Goal: Task Accomplishment & Management: Manage account settings

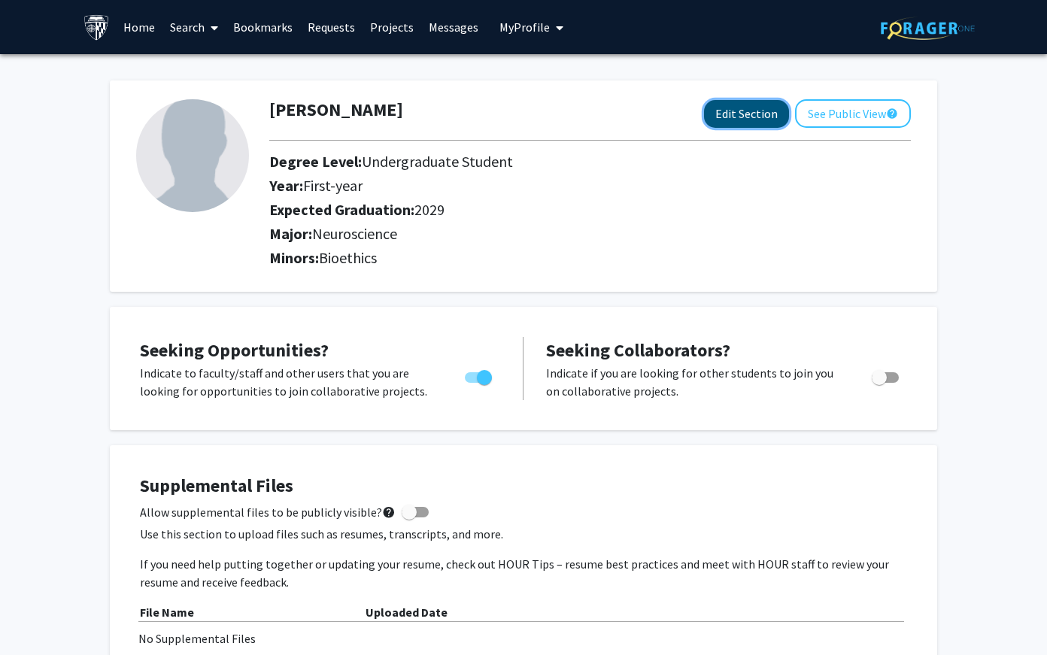
click at [744, 117] on button "Edit Section" at bounding box center [746, 114] width 85 height 28
select select "first-year"
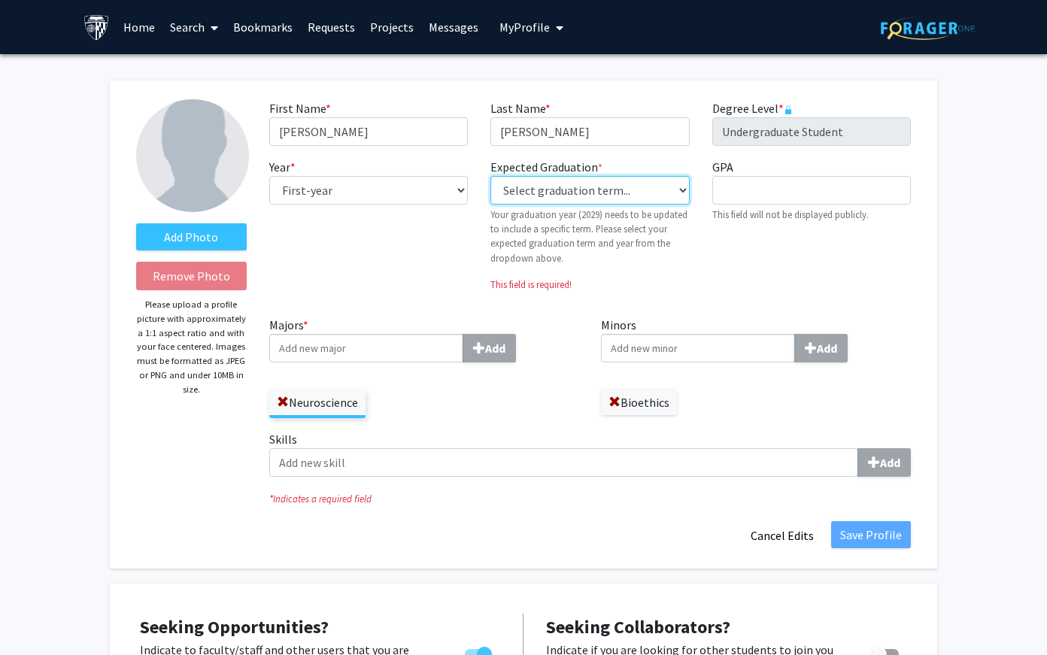
click at [634, 193] on select "Select graduation term... Previous: 2029 (Please select a specific term) Spring…" at bounding box center [589, 190] width 199 height 29
select select "46: spring_2029"
click at [490, 176] on select "Select graduation term... Previous: 2029 (Please select a specific term) Spring…" at bounding box center [589, 190] width 199 height 29
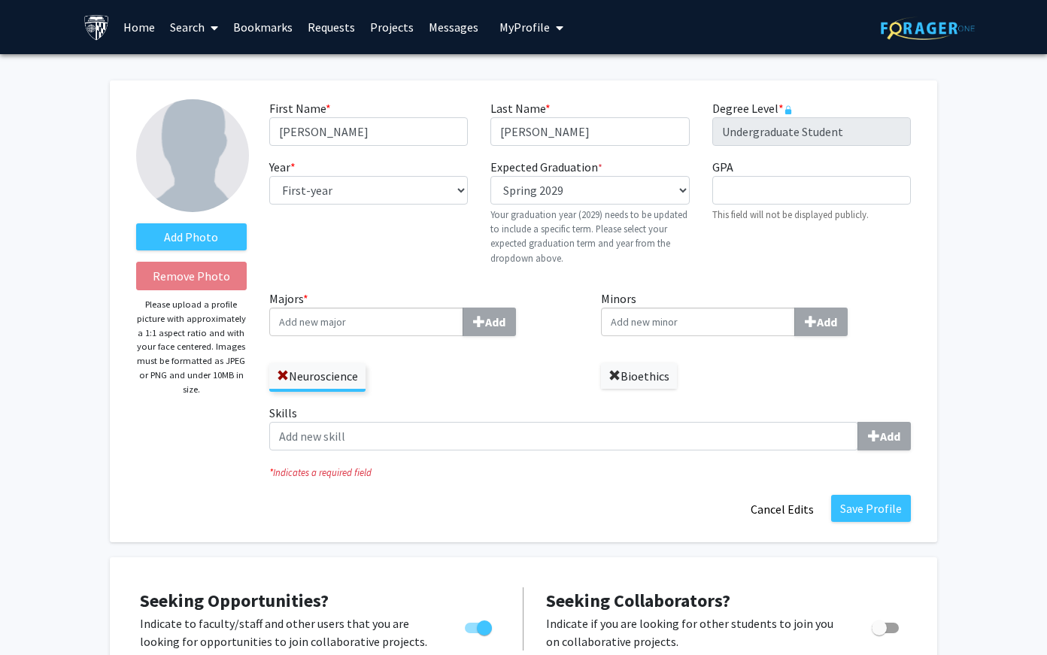
click at [609, 375] on span at bounding box center [615, 376] width 12 height 12
click at [417, 314] on input "Majors * Add" at bounding box center [366, 322] width 194 height 29
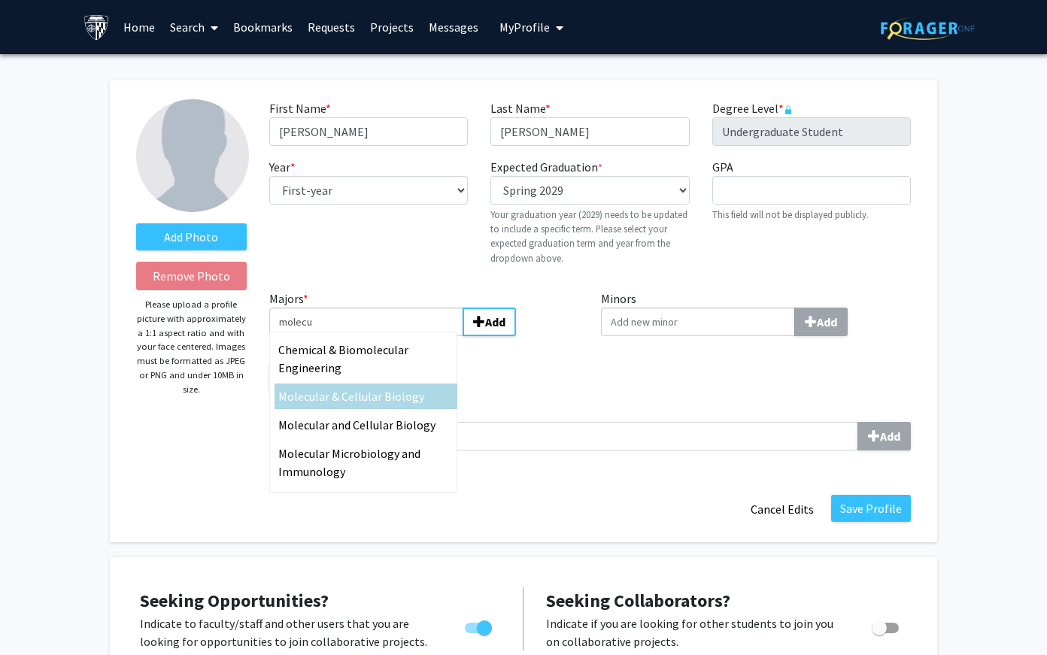
type input "molecu"
click at [302, 399] on span "Molecu" at bounding box center [296, 396] width 37 height 15
click at [302, 336] on input "molecu" at bounding box center [366, 322] width 194 height 29
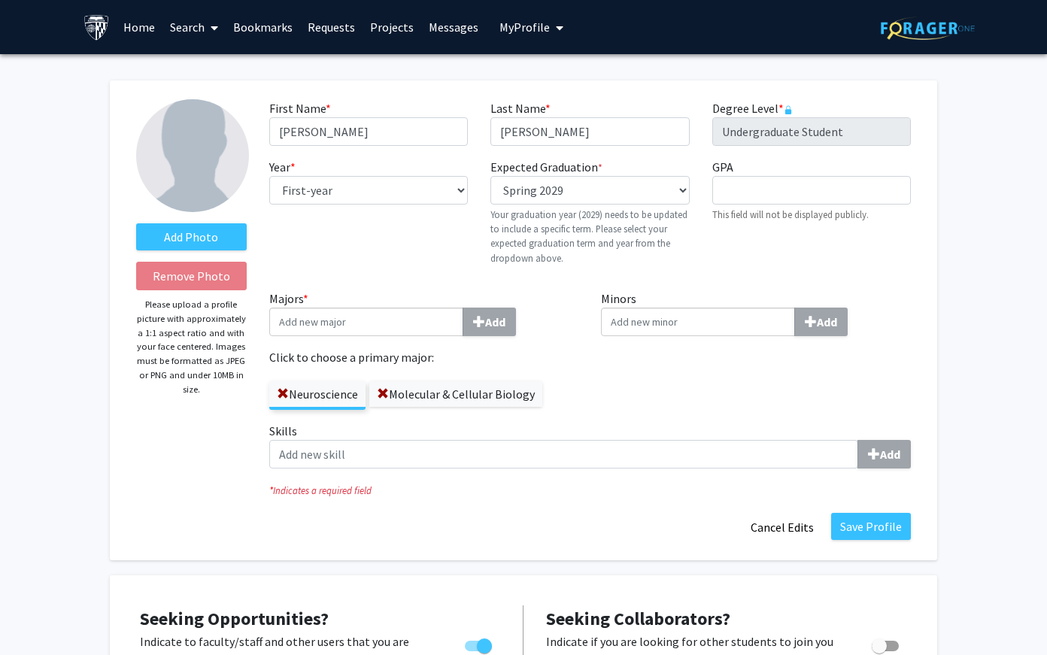
click at [587, 384] on div "Majors * Add Click to choose a primary major: Neuroscience Molecular & Cellular…" at bounding box center [424, 356] width 332 height 132
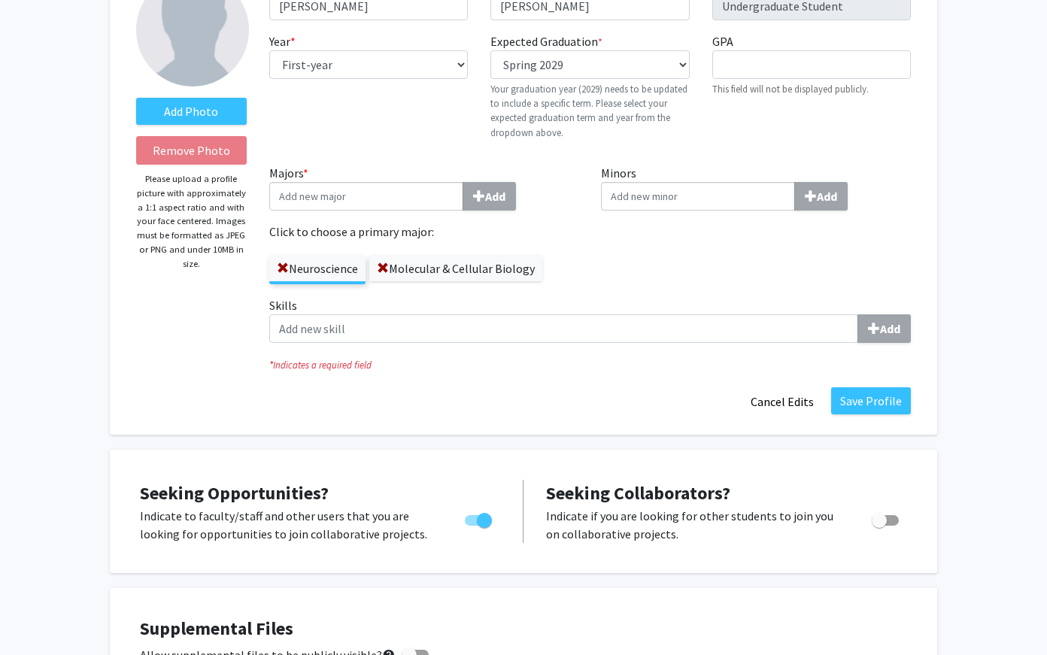
scroll to position [129, 0]
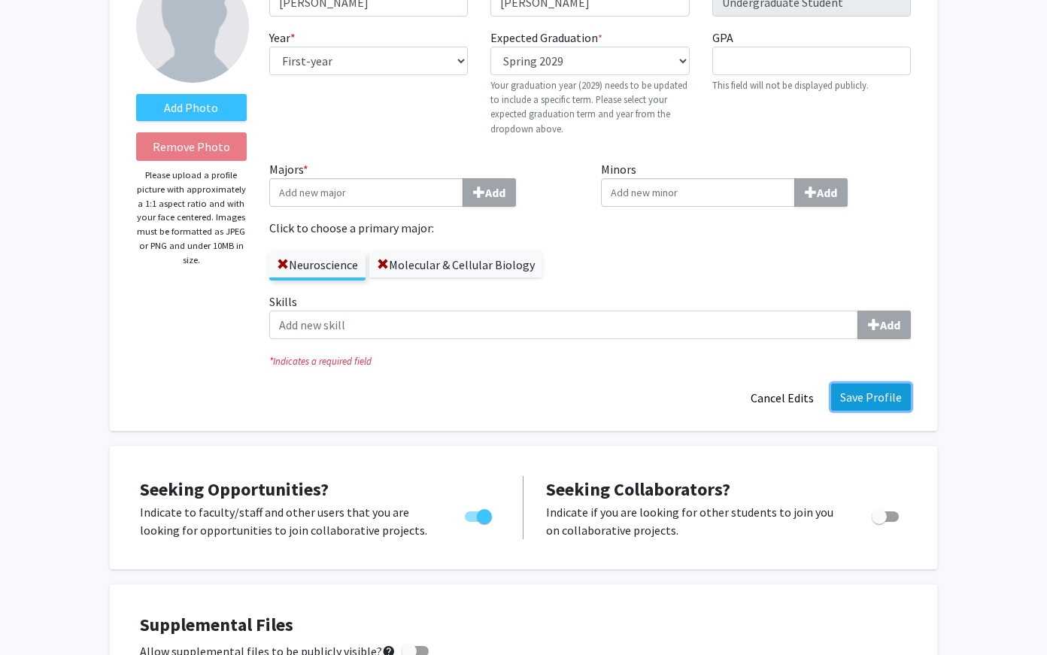
click at [857, 402] on button "Save Profile" at bounding box center [871, 397] width 80 height 27
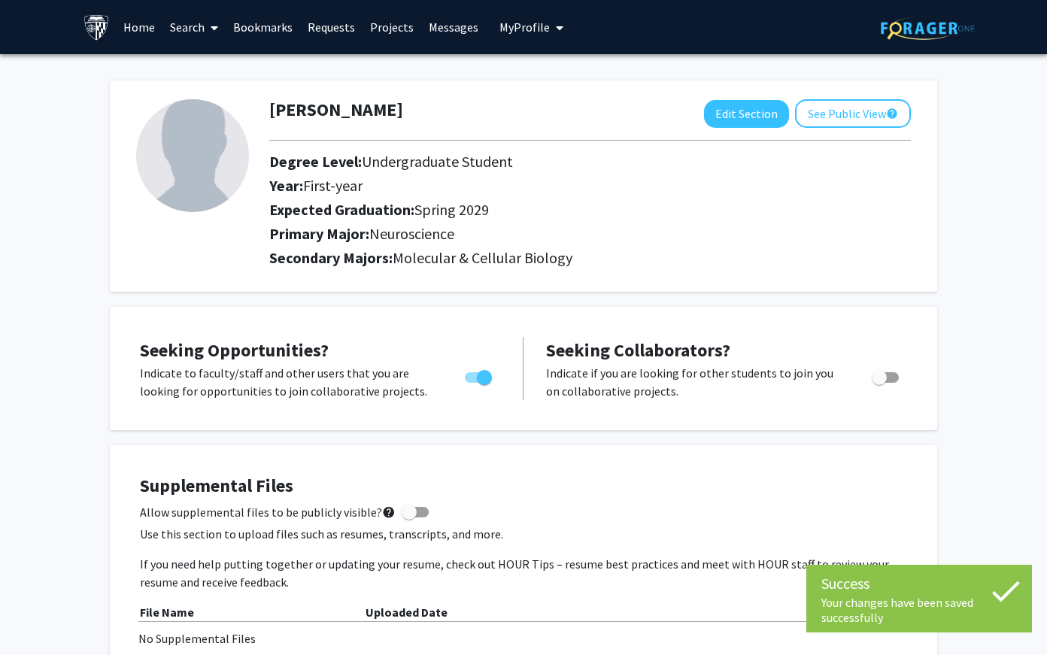
scroll to position [482, 0]
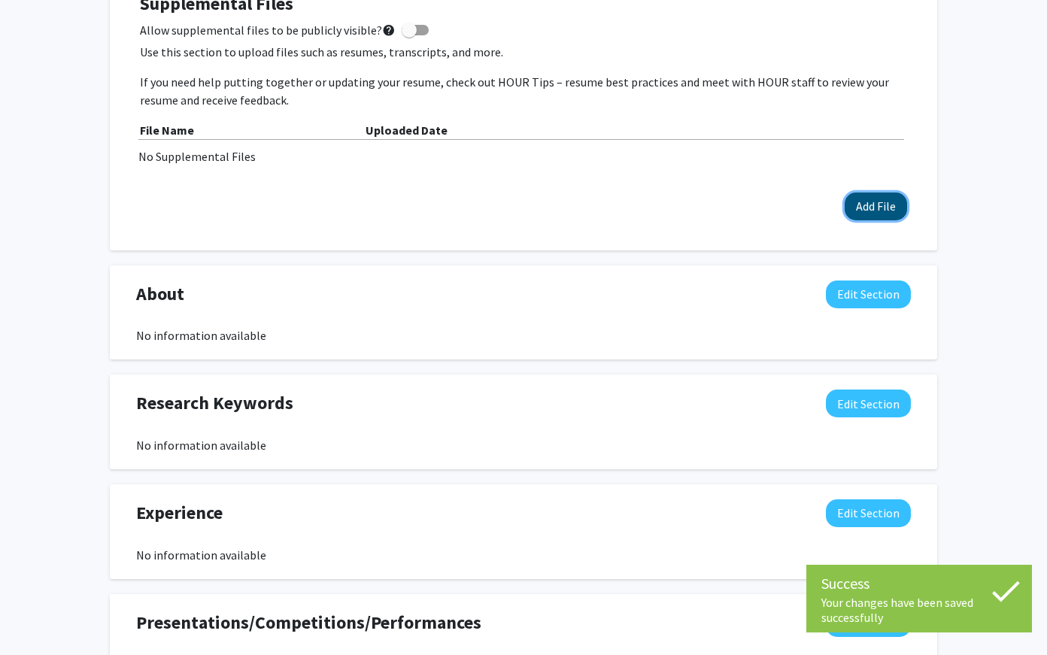
click at [865, 206] on button "Add File" at bounding box center [876, 207] width 62 height 28
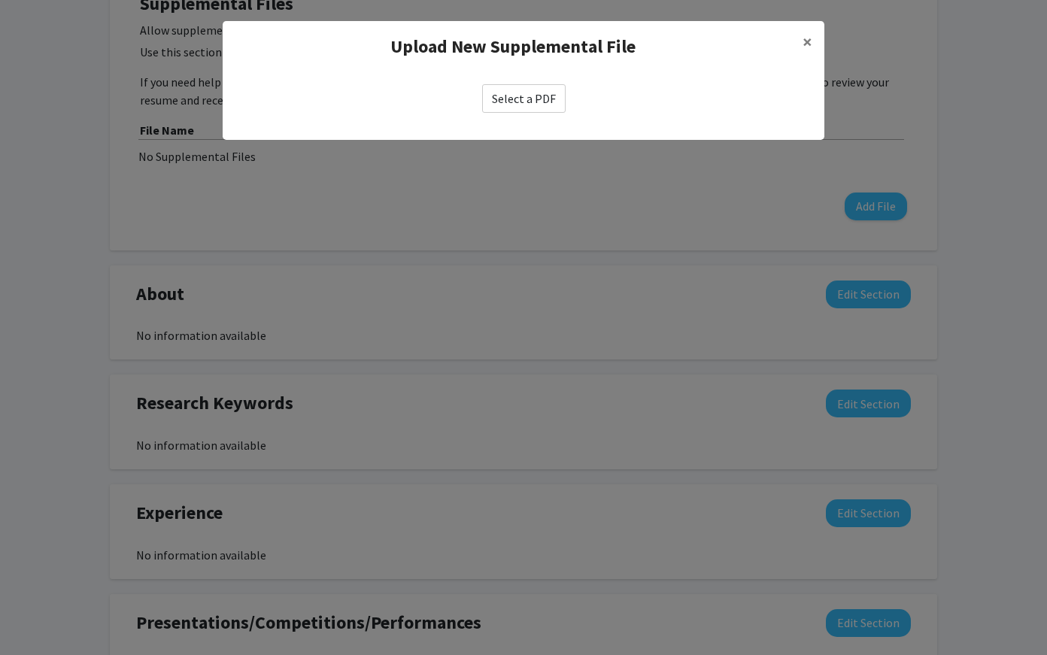
click at [539, 108] on label "Select a PDF" at bounding box center [523, 98] width 83 height 29
click at [0, 0] on input "Select a PDF" at bounding box center [0, 0] width 0 height 0
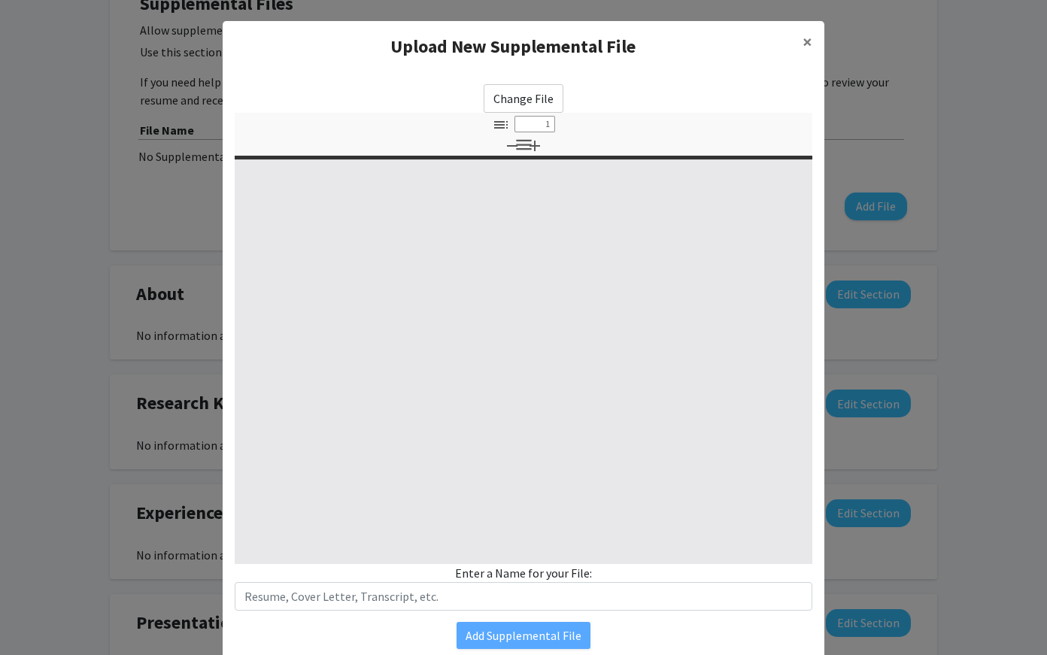
select select "custom"
type input "0"
select select "custom"
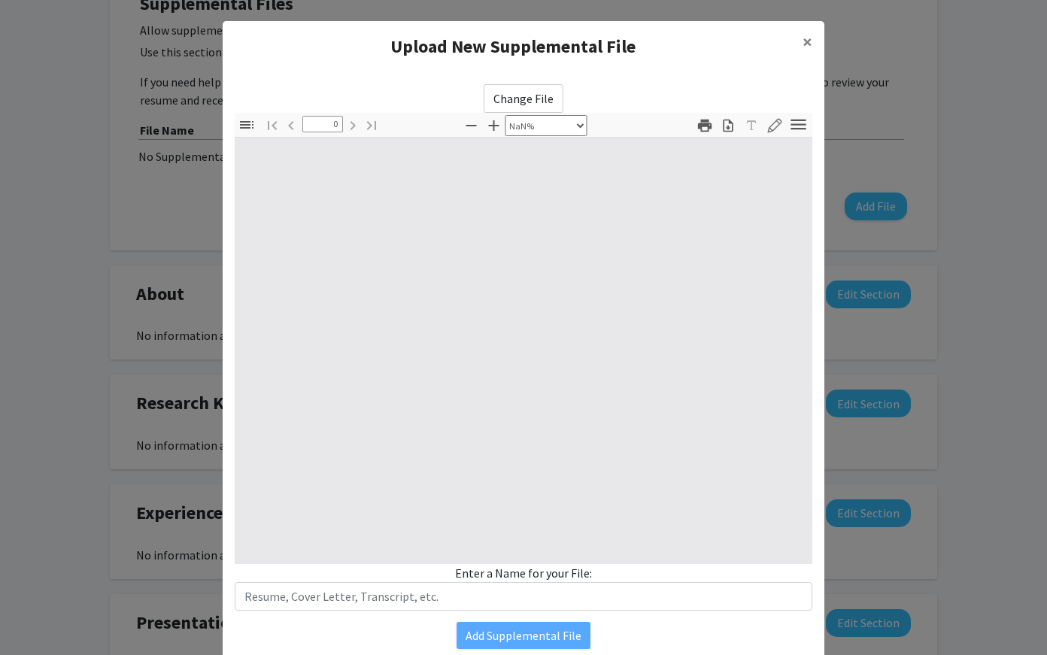
type input "1"
select select "auto"
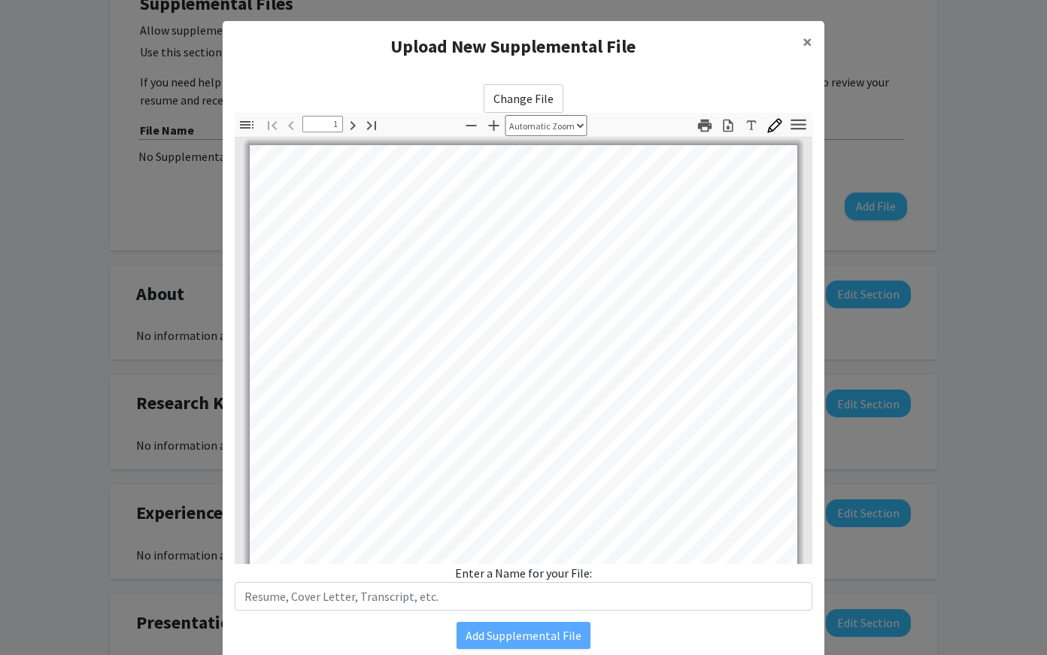
scroll to position [0, 0]
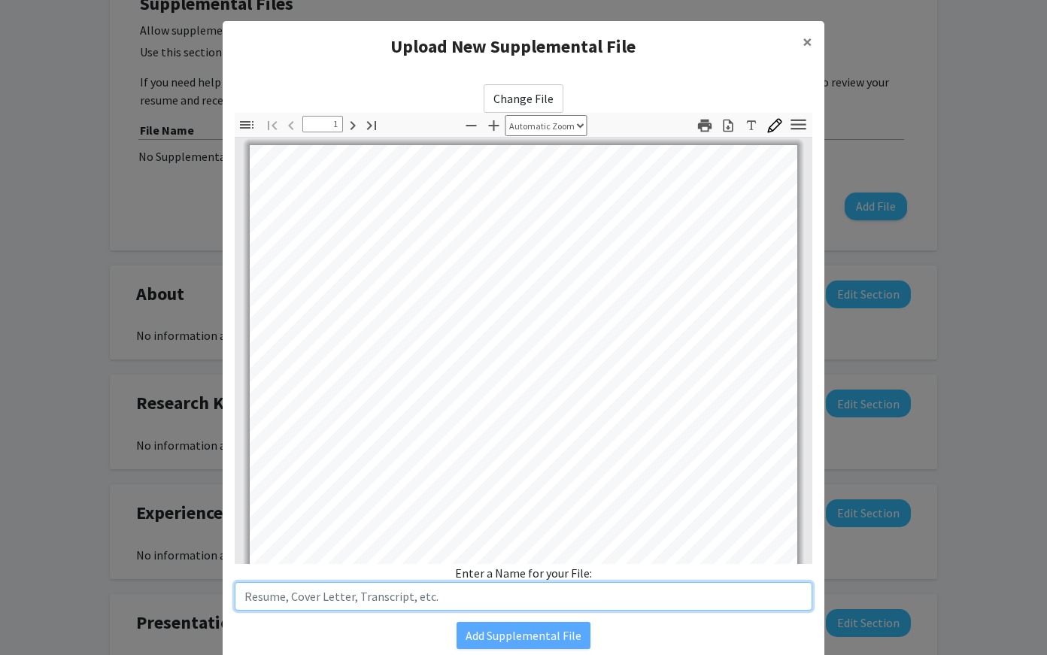
click at [525, 593] on input "text" at bounding box center [524, 596] width 578 height 29
type input "Resume"
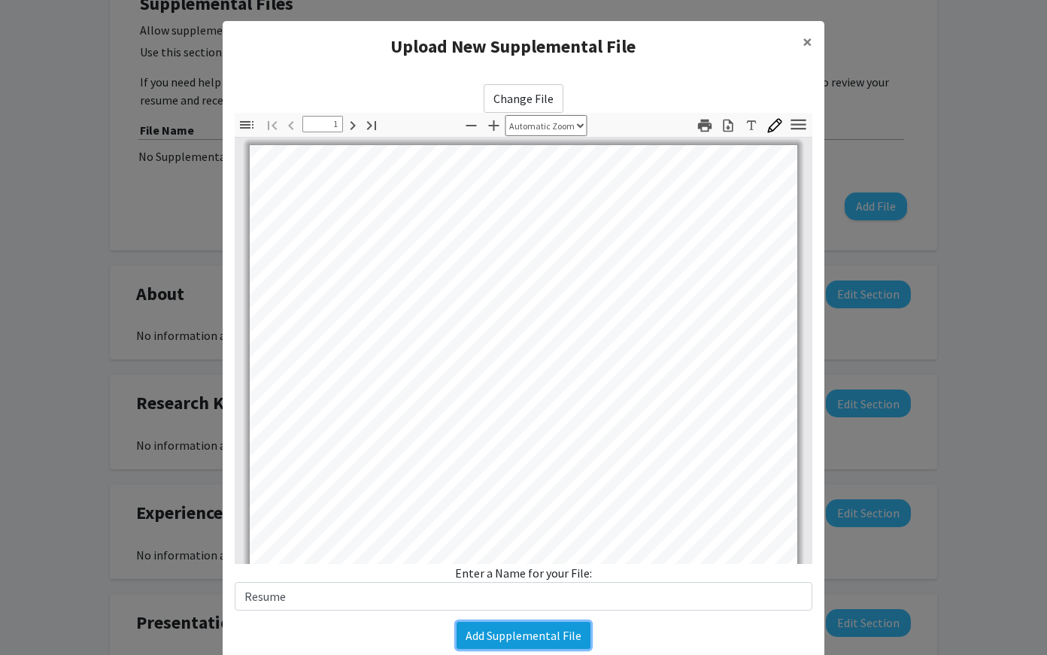
click at [521, 638] on button "Add Supplemental File" at bounding box center [524, 635] width 134 height 27
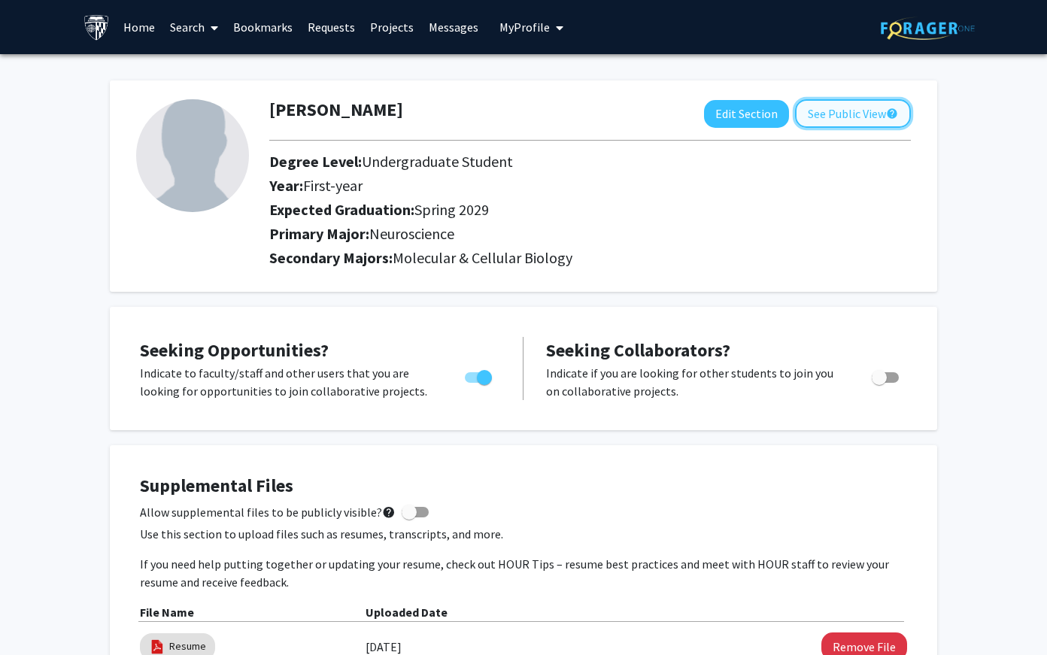
click at [812, 113] on button "See Public View help" at bounding box center [853, 113] width 116 height 29
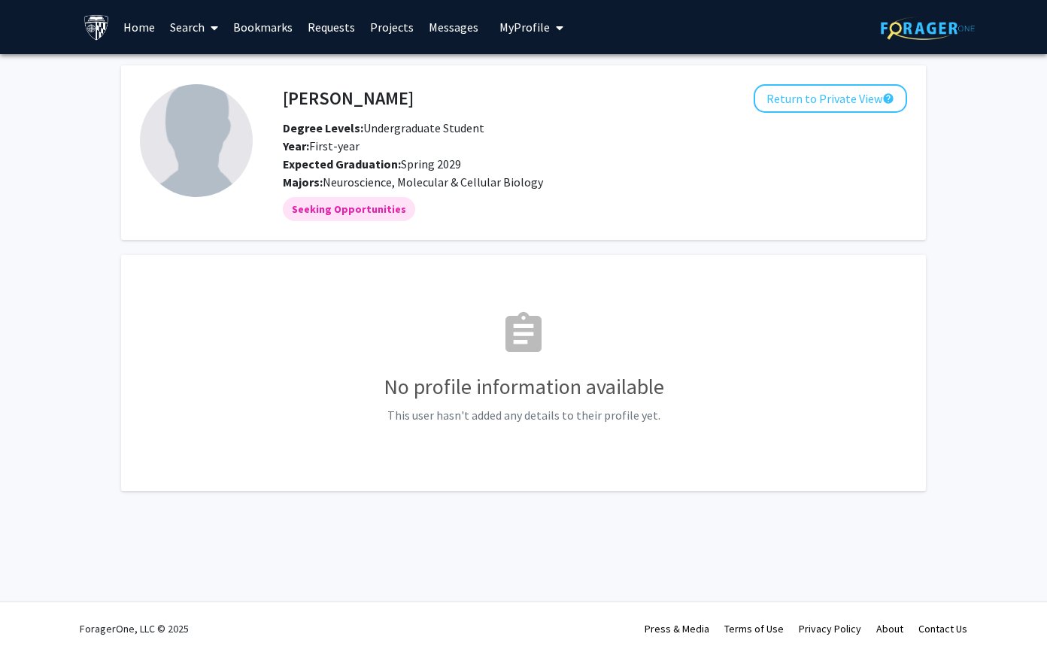
click at [263, 26] on link "Bookmarks" at bounding box center [263, 27] width 74 height 53
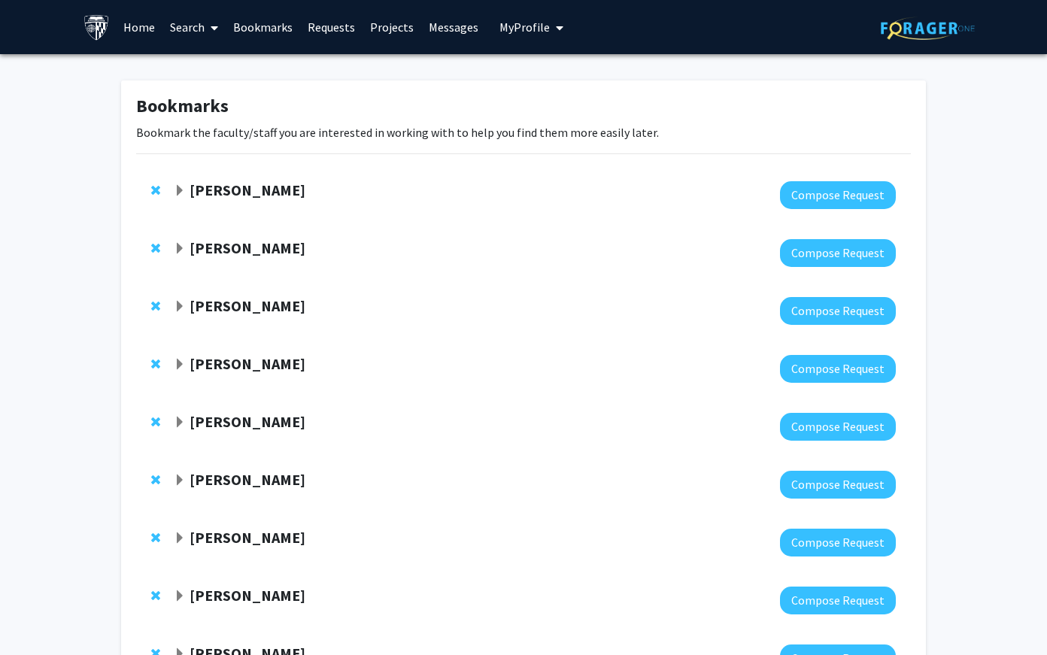
click at [187, 26] on link "Search" at bounding box center [193, 27] width 63 height 53
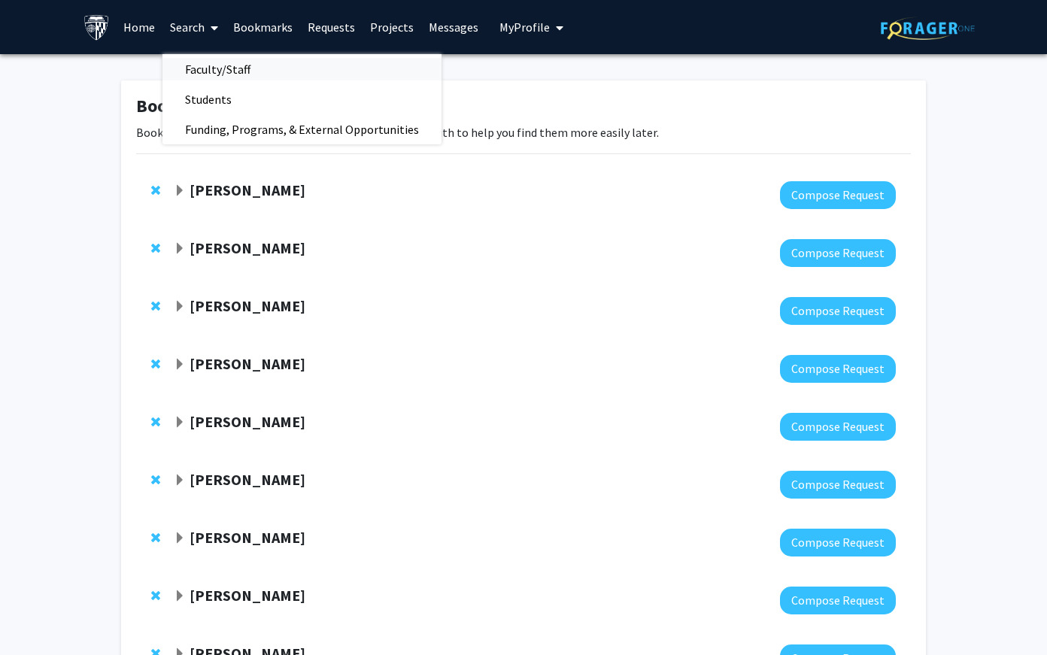
click at [207, 67] on span "Faculty/Staff" at bounding box center [217, 69] width 111 height 30
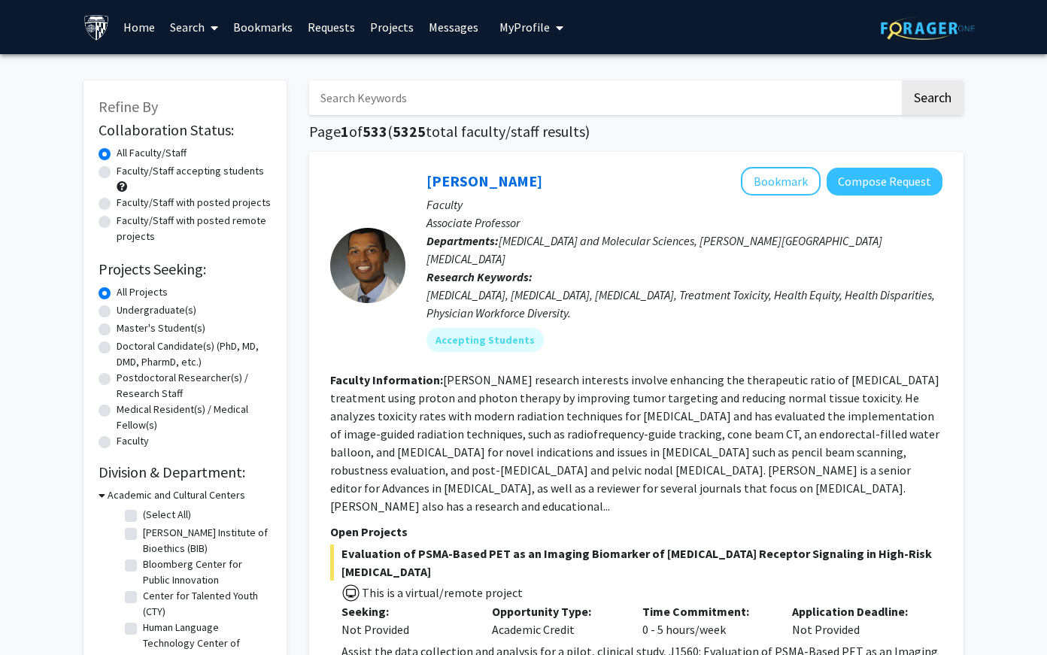
click at [222, 173] on label "Faculty/Staff accepting students" at bounding box center [190, 171] width 147 height 16
click at [126, 173] on input "Faculty/Staff accepting students" at bounding box center [122, 168] width 10 height 10
radio input "true"
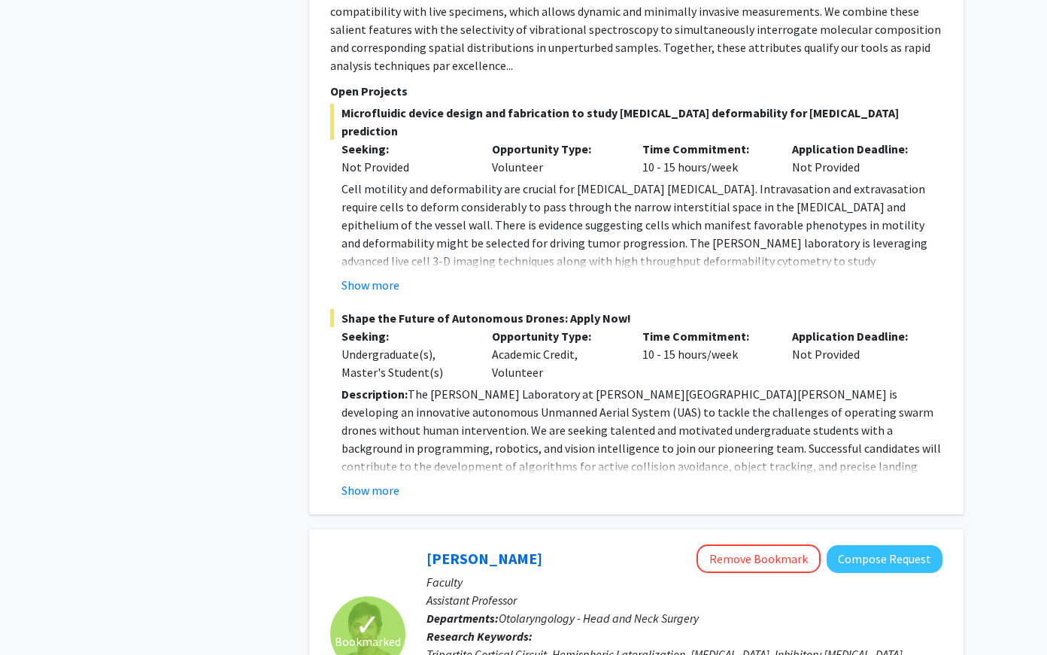
scroll to position [2586, 0]
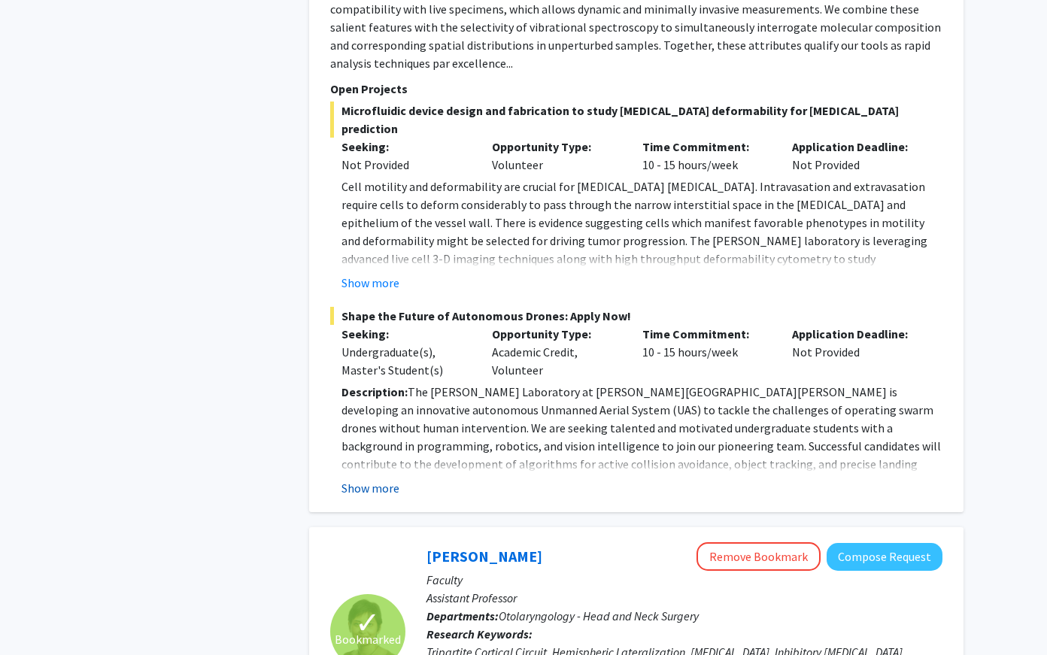
click at [378, 479] on button "Show more" at bounding box center [370, 488] width 58 height 18
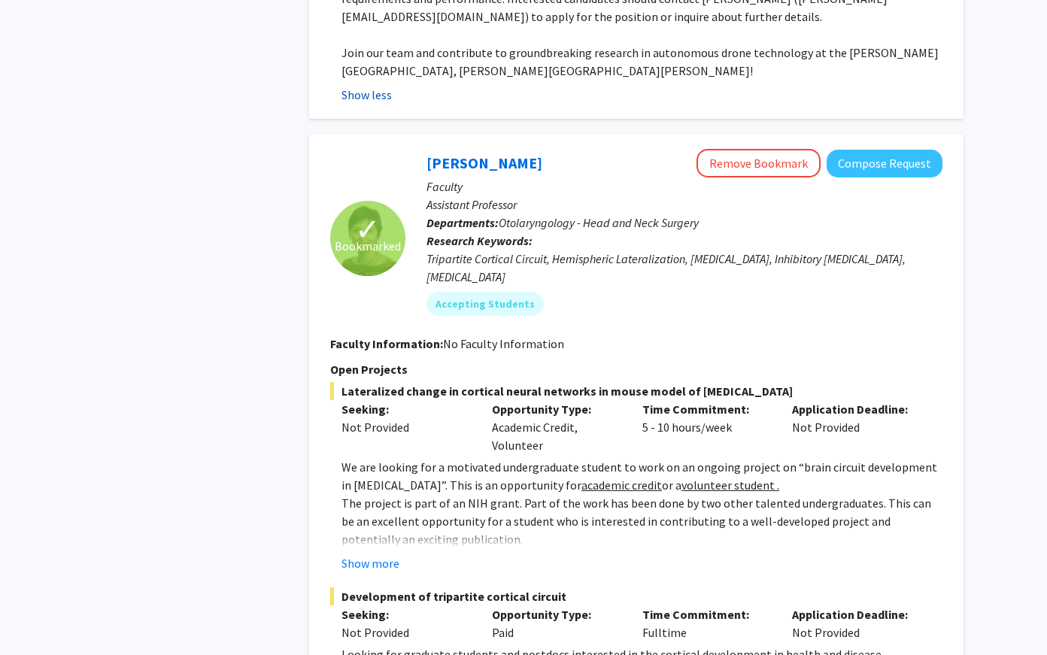
scroll to position [3457, 0]
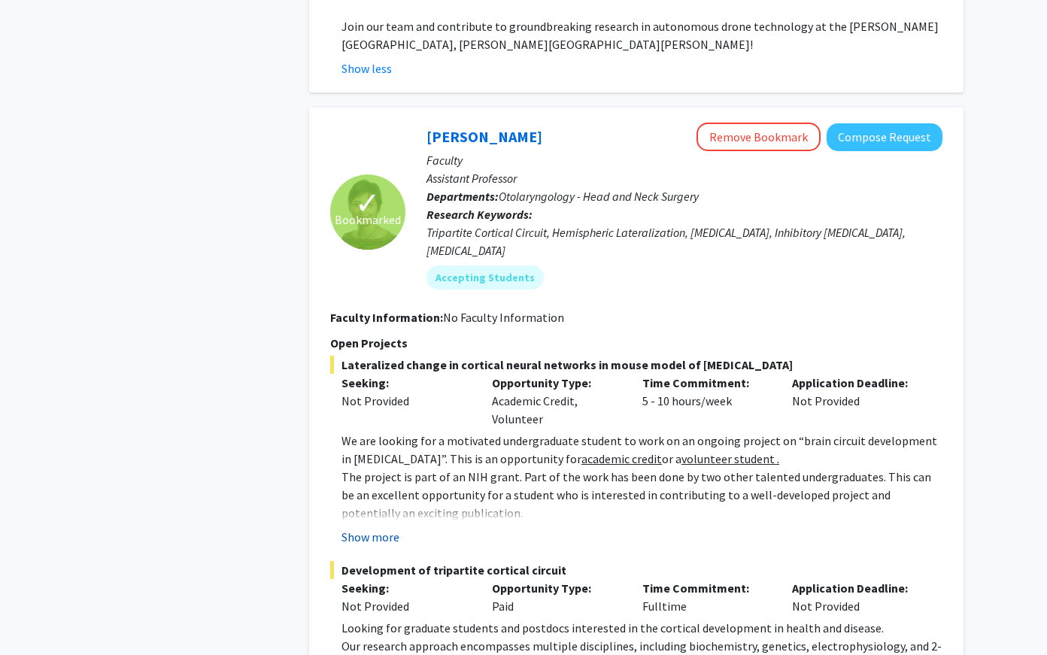
click at [378, 528] on button "Show more" at bounding box center [370, 537] width 58 height 18
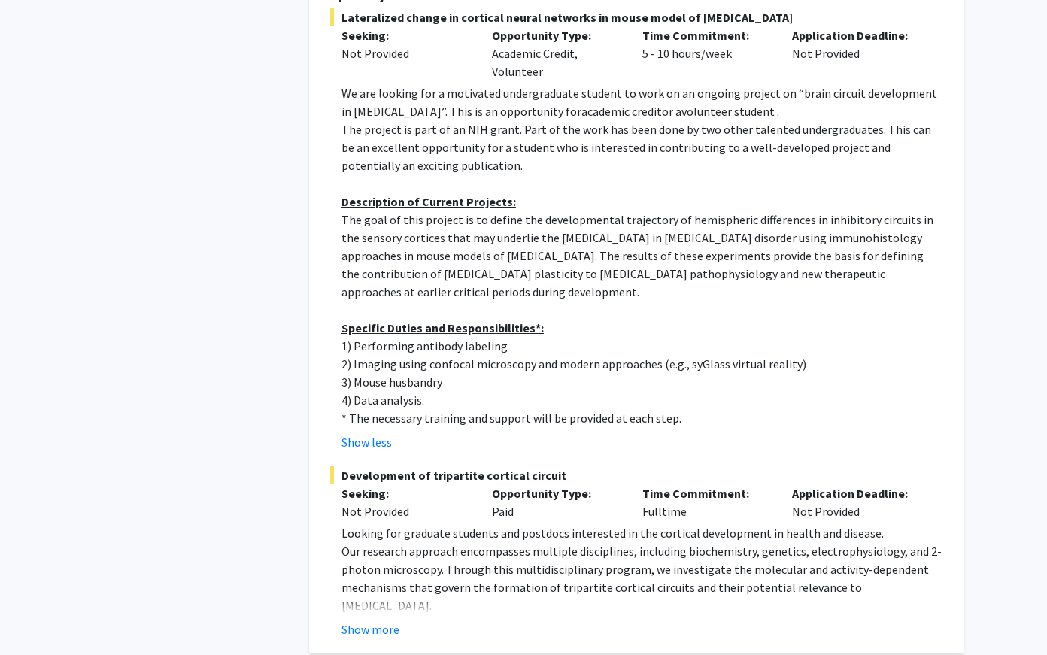
scroll to position [3809, 0]
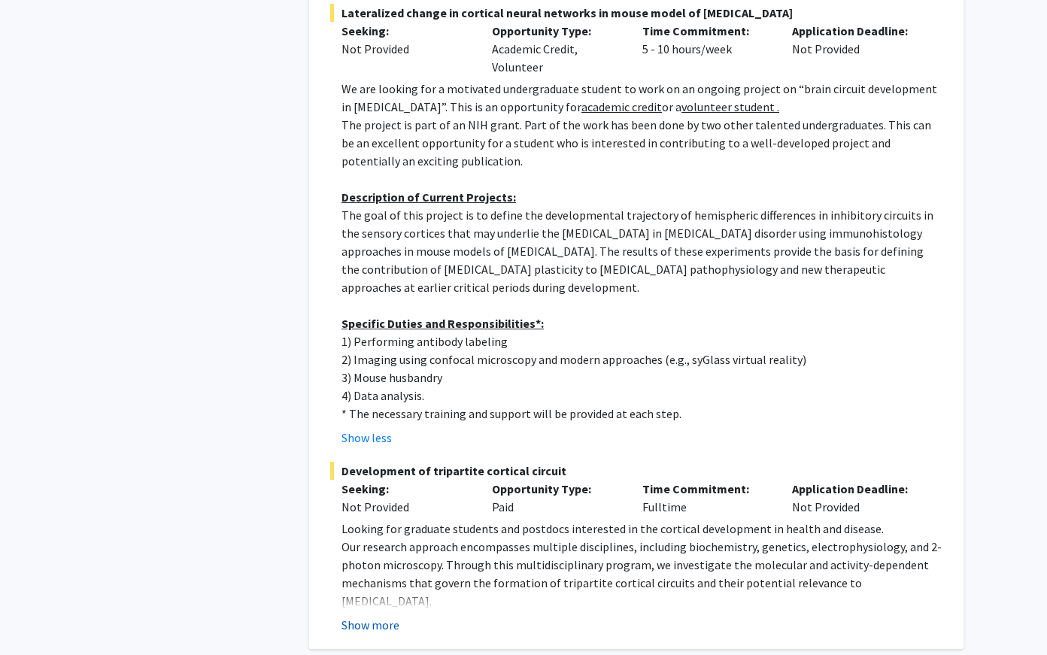
click at [380, 616] on button "Show more" at bounding box center [370, 625] width 58 height 18
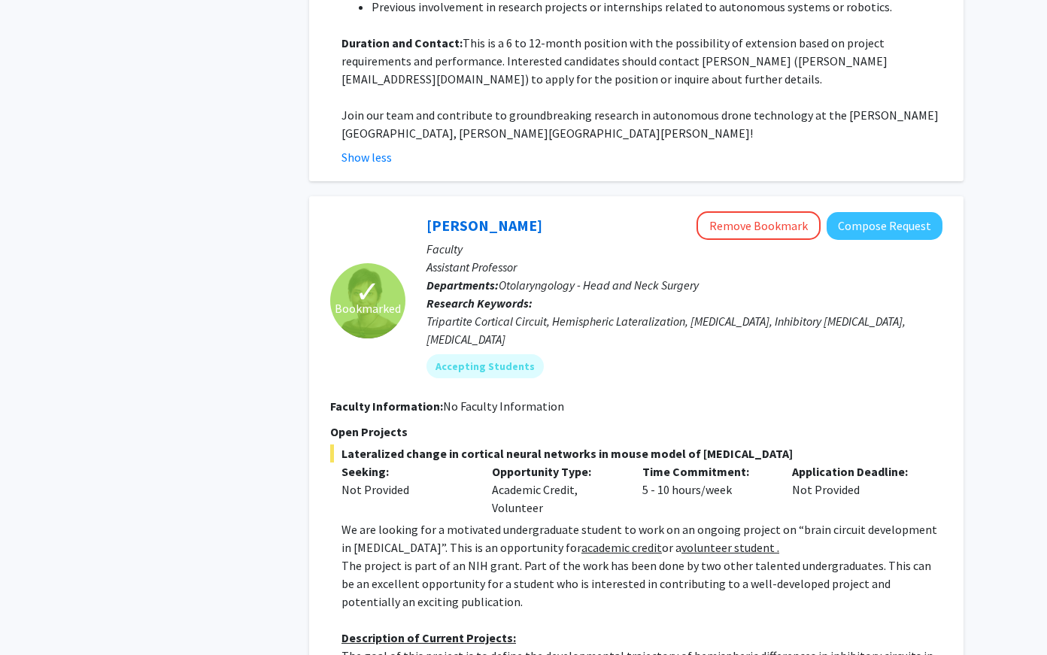
scroll to position [3361, 0]
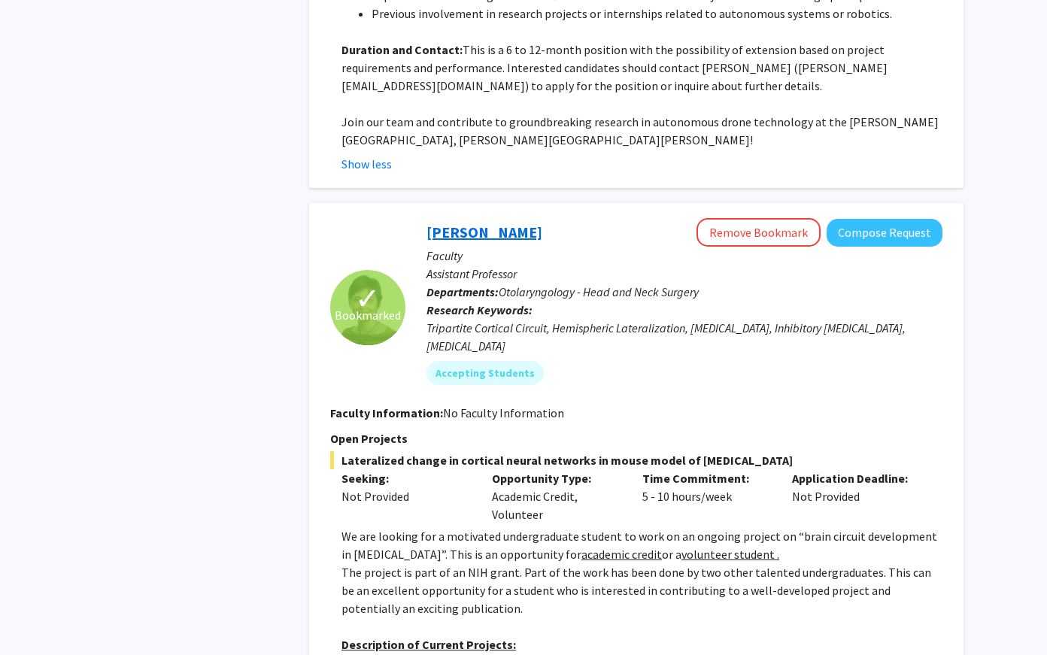
click at [499, 223] on link "[PERSON_NAME]" at bounding box center [484, 232] width 116 height 19
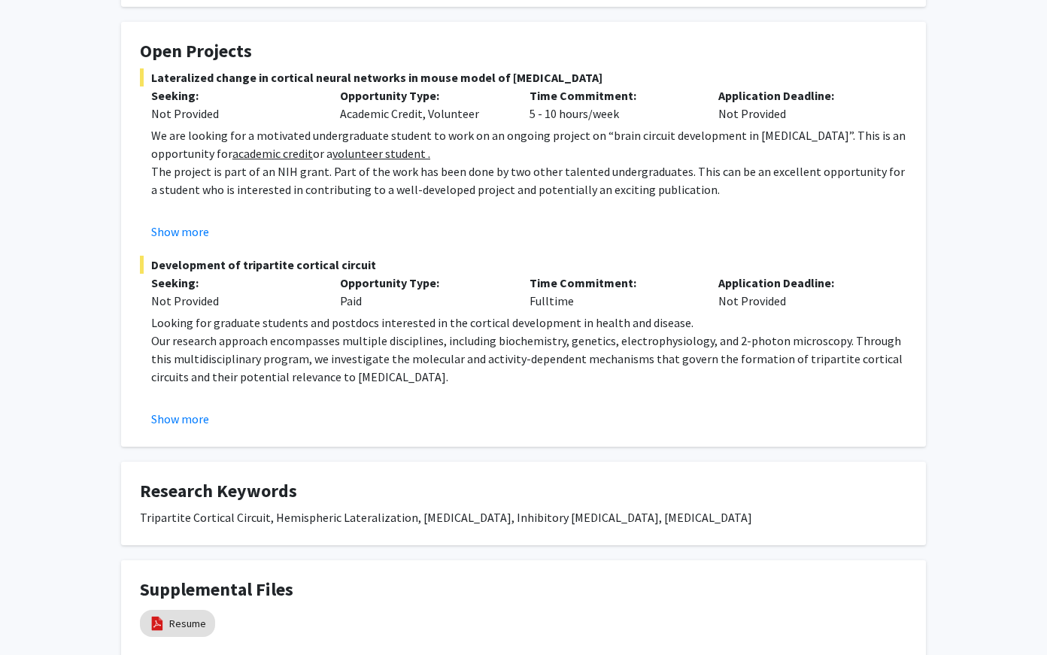
scroll to position [362, 0]
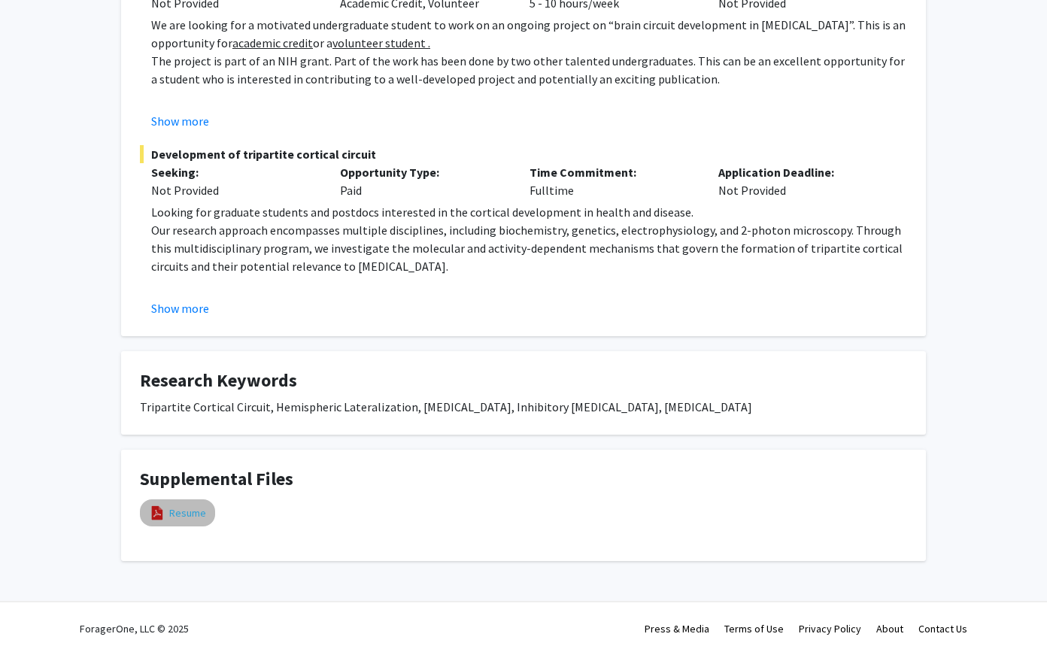
click at [190, 505] on link "Resume" at bounding box center [187, 513] width 37 height 16
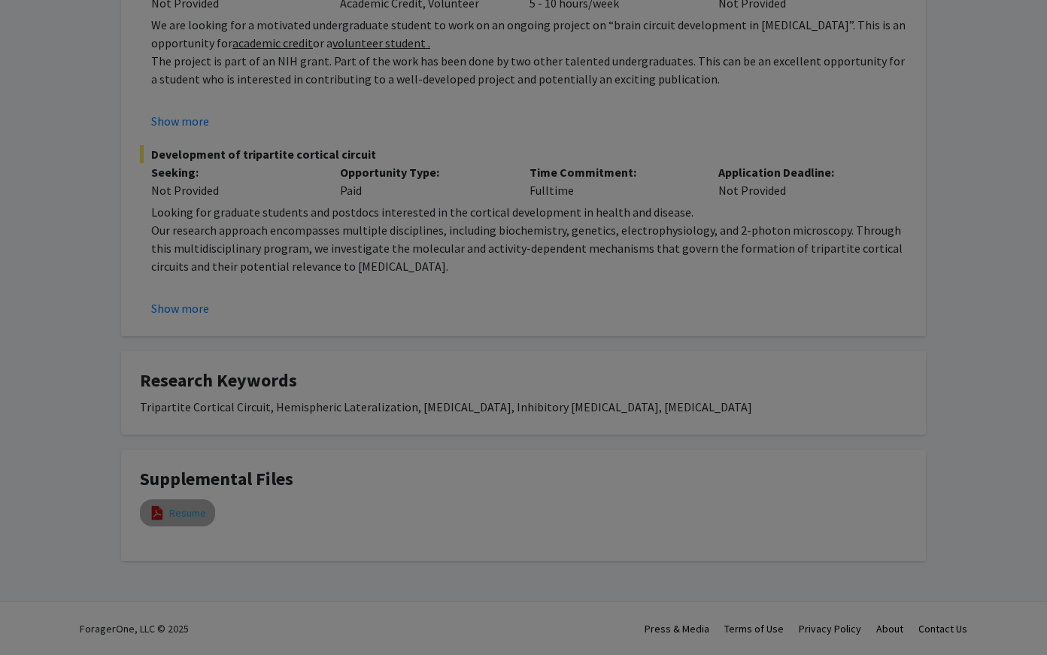
select select "custom"
type input "0"
select select "custom"
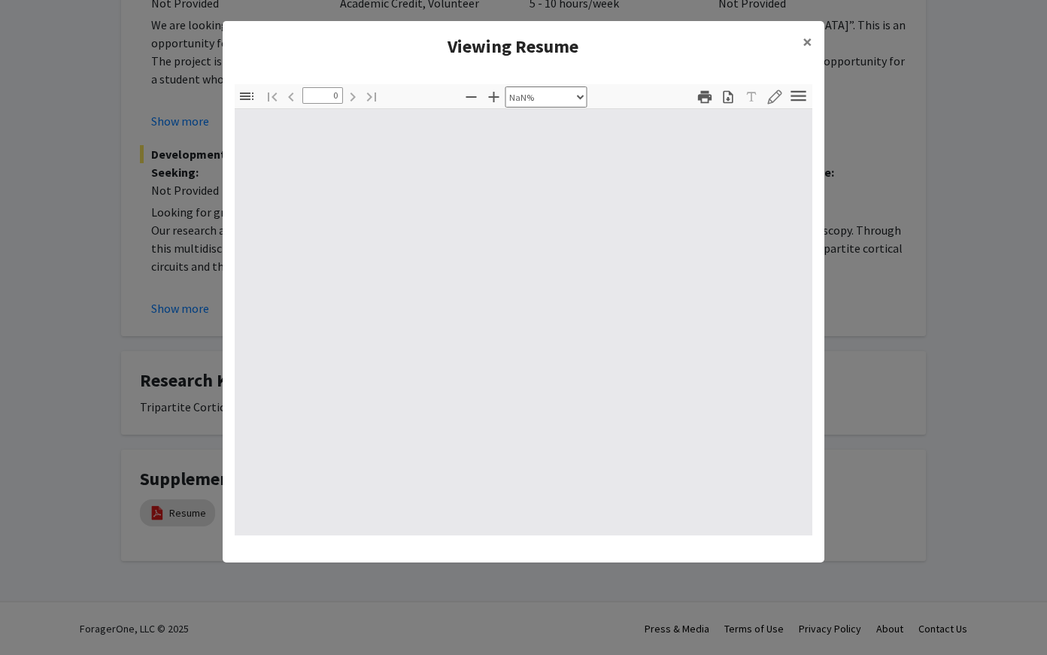
type input "1"
select select "auto"
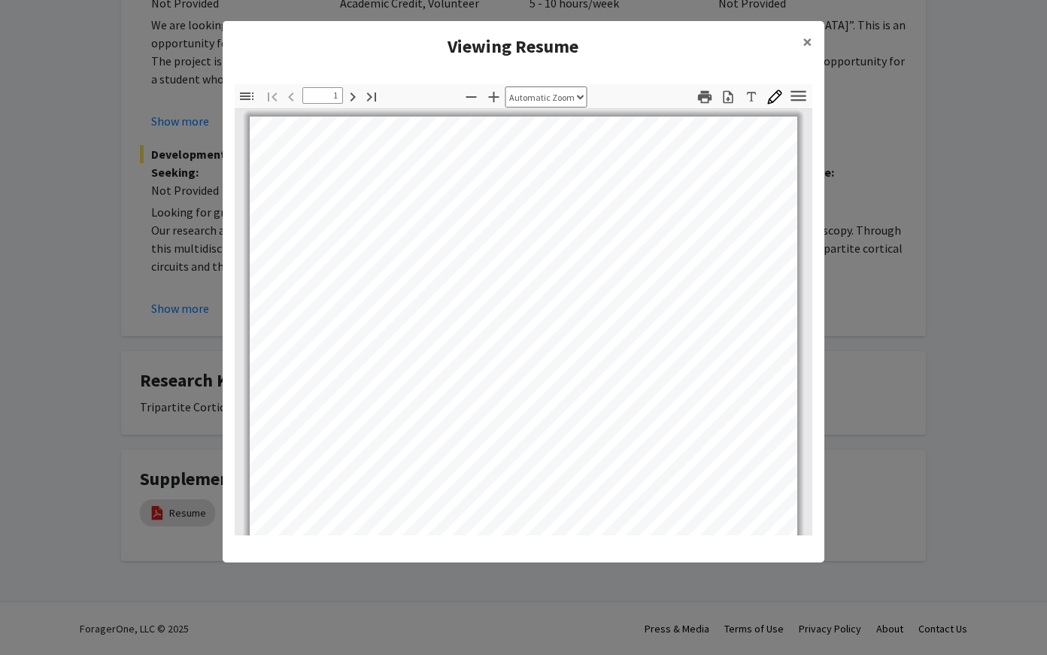
scroll to position [0, 0]
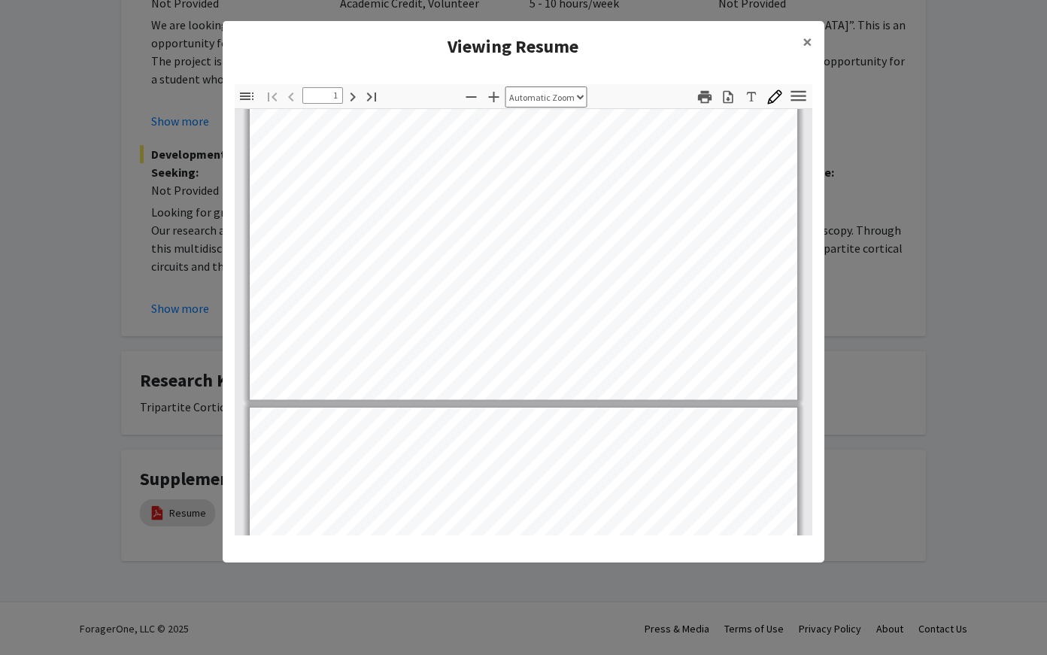
type input "2"
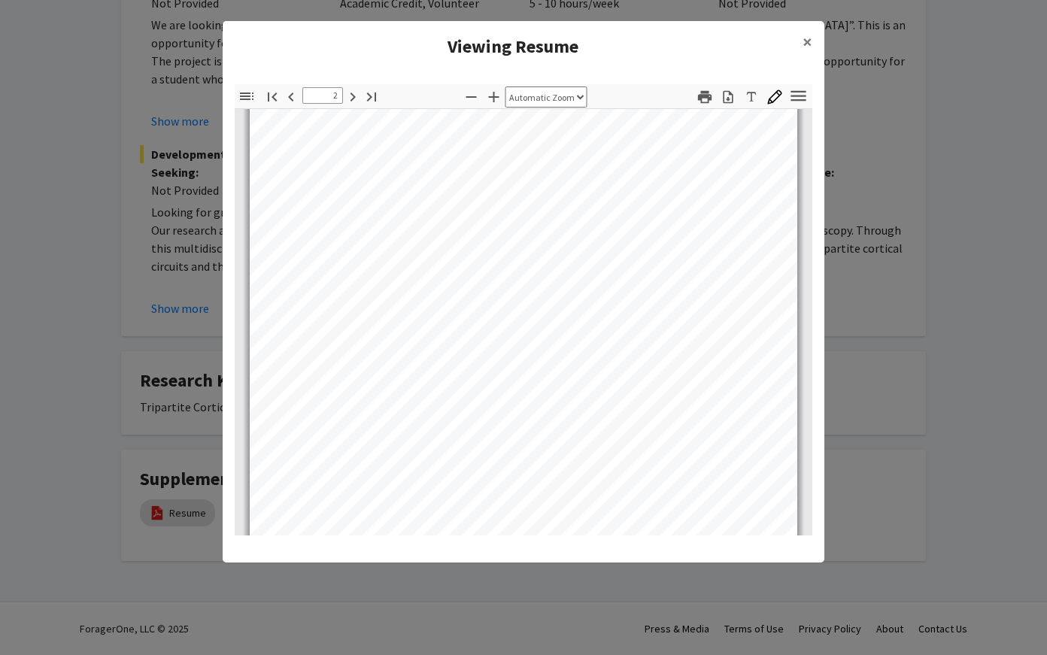
scroll to position [852, 0]
click at [869, 250] on modal-container "Viewing Resume × Thumbnails Document Outline Attachments Layers Current Outline…" at bounding box center [523, 327] width 1047 height 655
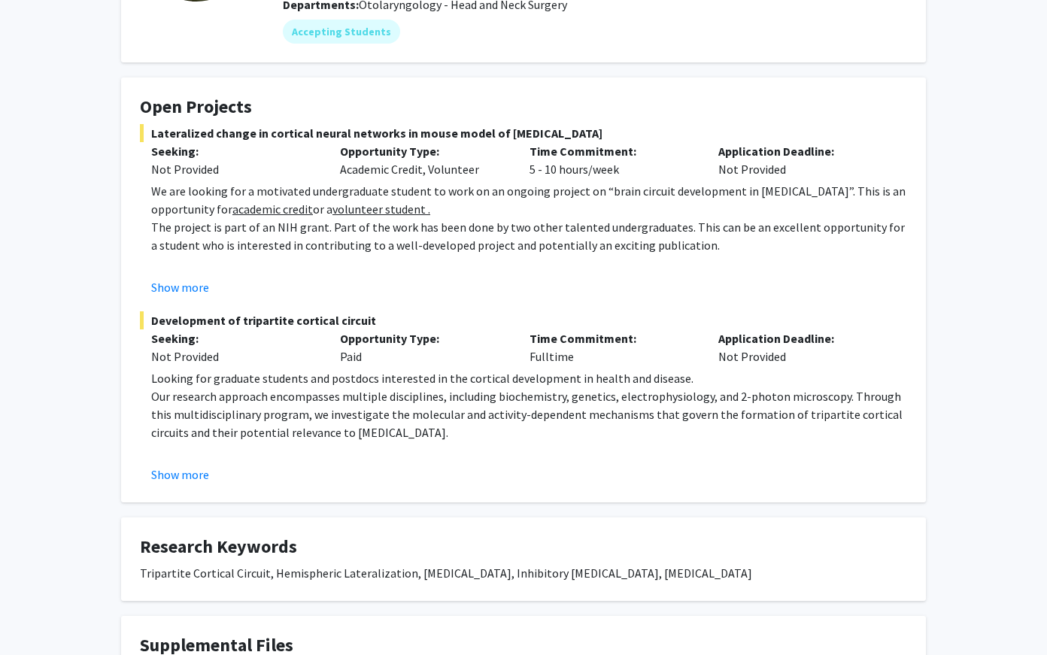
scroll to position [202, 0]
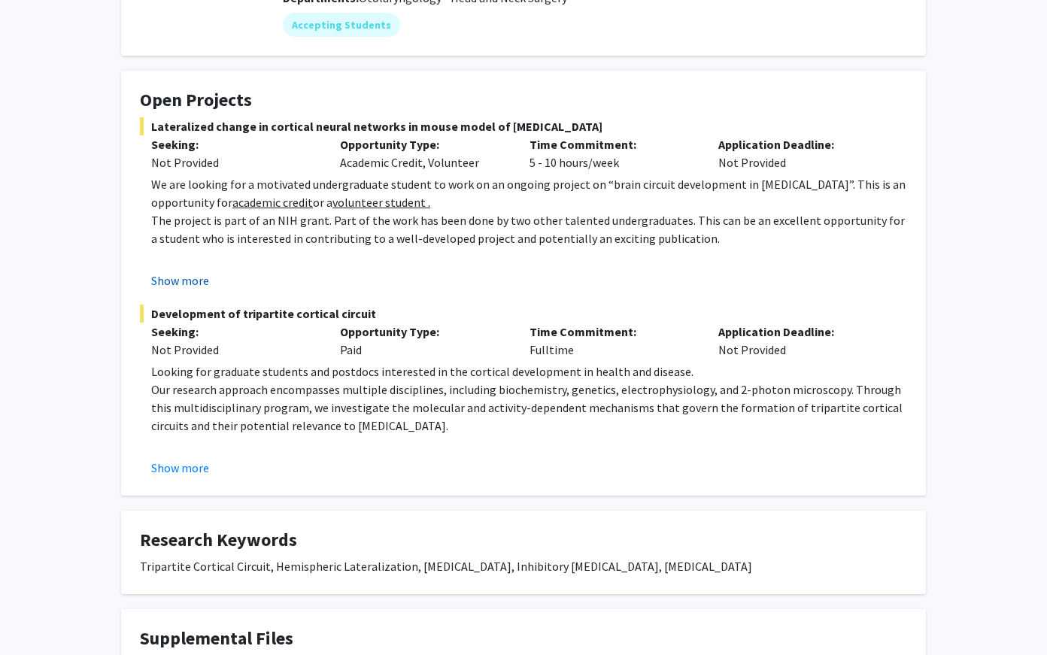
click at [177, 281] on button "Show more" at bounding box center [180, 281] width 58 height 18
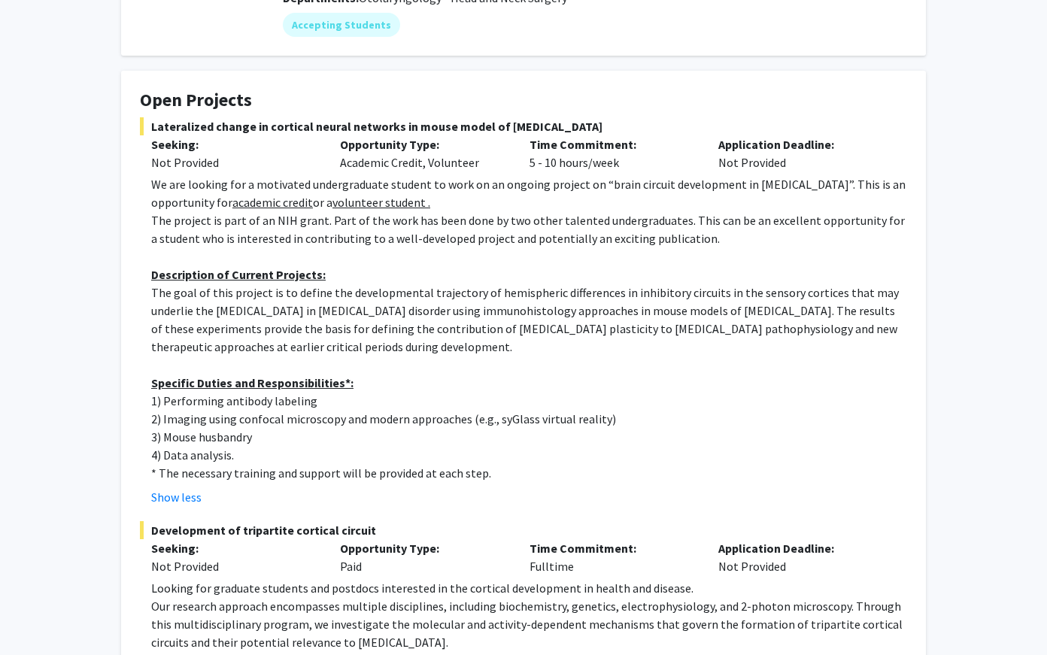
scroll to position [0, 0]
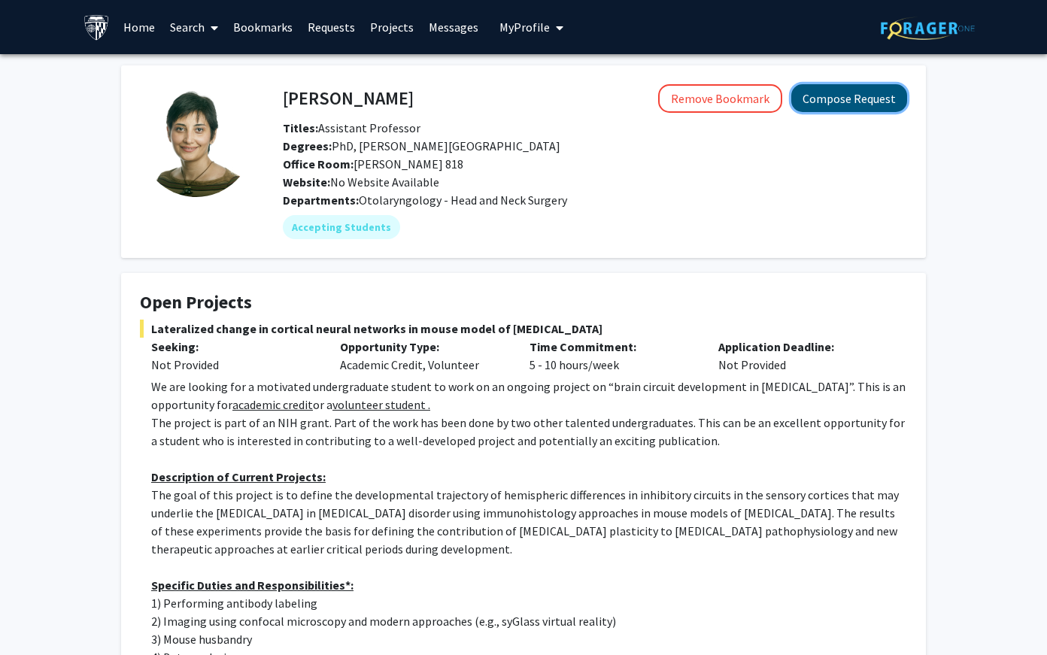
click at [857, 96] on button "Compose Request" at bounding box center [849, 98] width 116 height 28
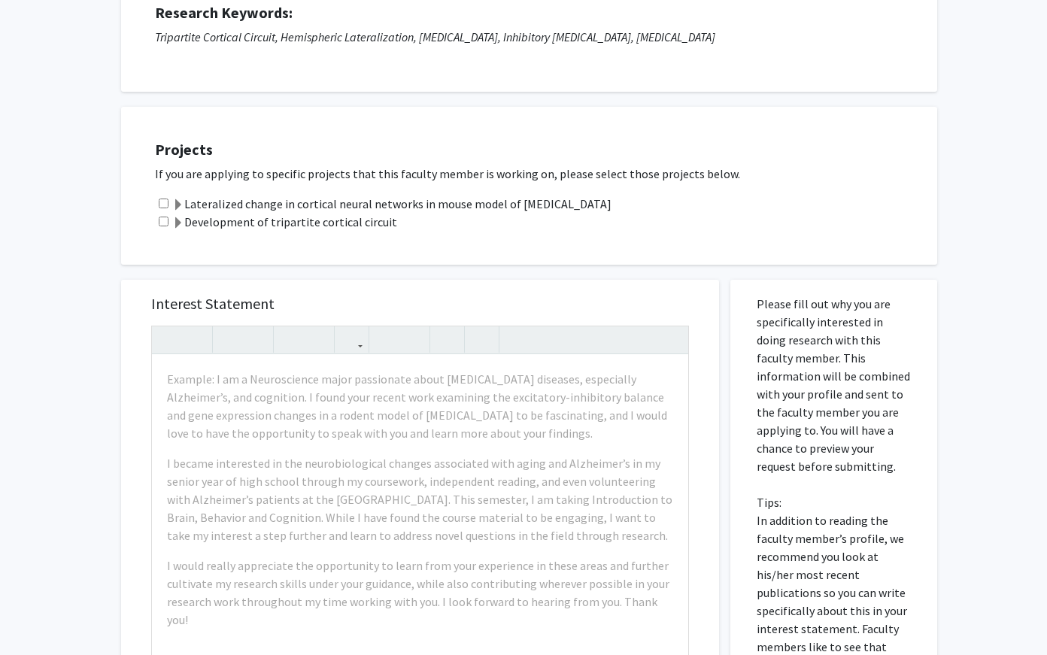
scroll to position [347, 0]
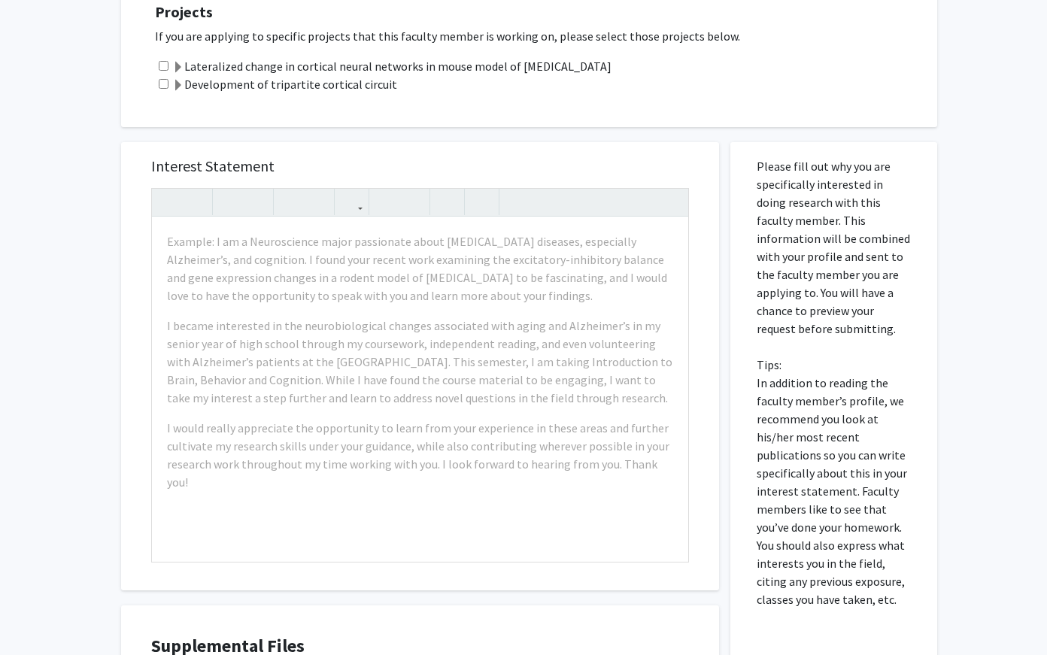
click at [176, 57] on label "Lateralized change in cortical neural networks in mouse model of [MEDICAL_DATA]" at bounding box center [391, 66] width 439 height 18
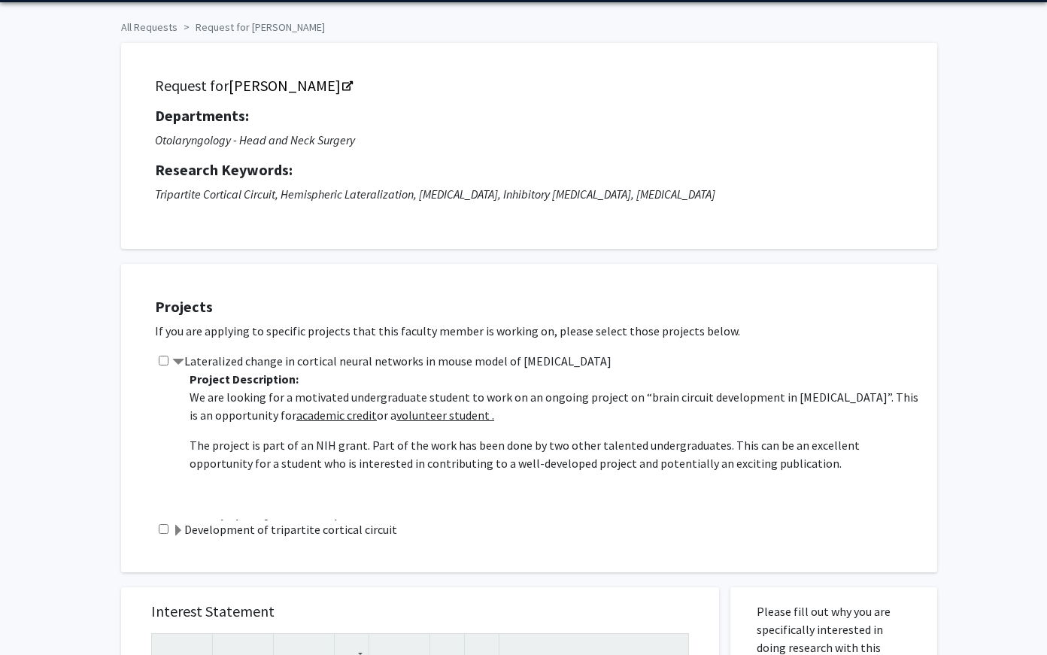
scroll to position [0, 0]
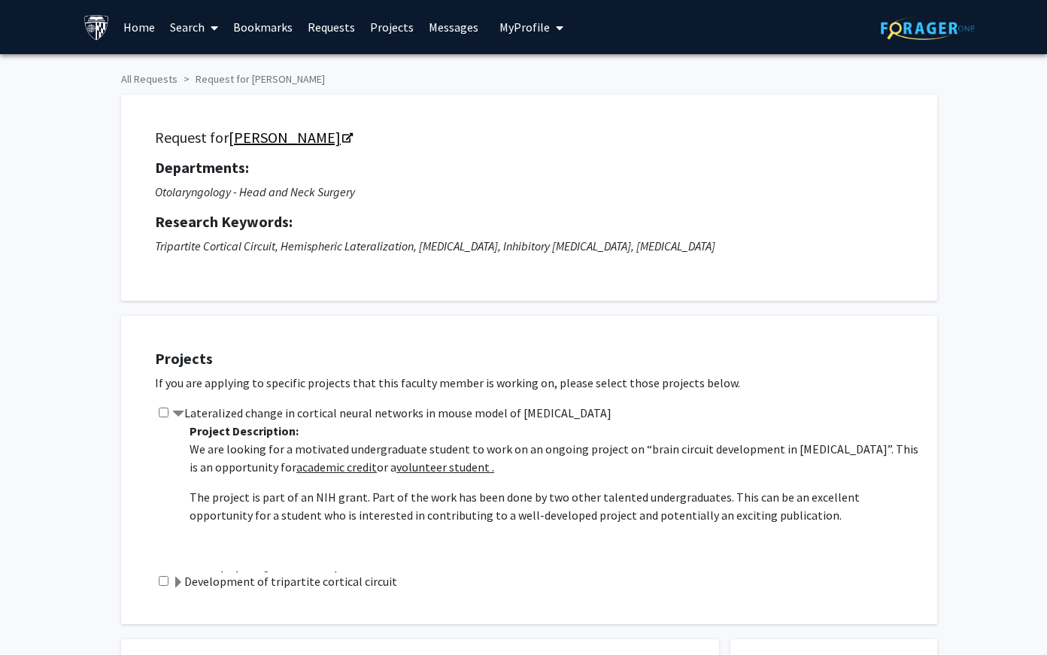
click at [303, 142] on link "[PERSON_NAME]" at bounding box center [290, 137] width 123 height 19
click at [285, 131] on link "[PERSON_NAME]" at bounding box center [290, 137] width 123 height 19
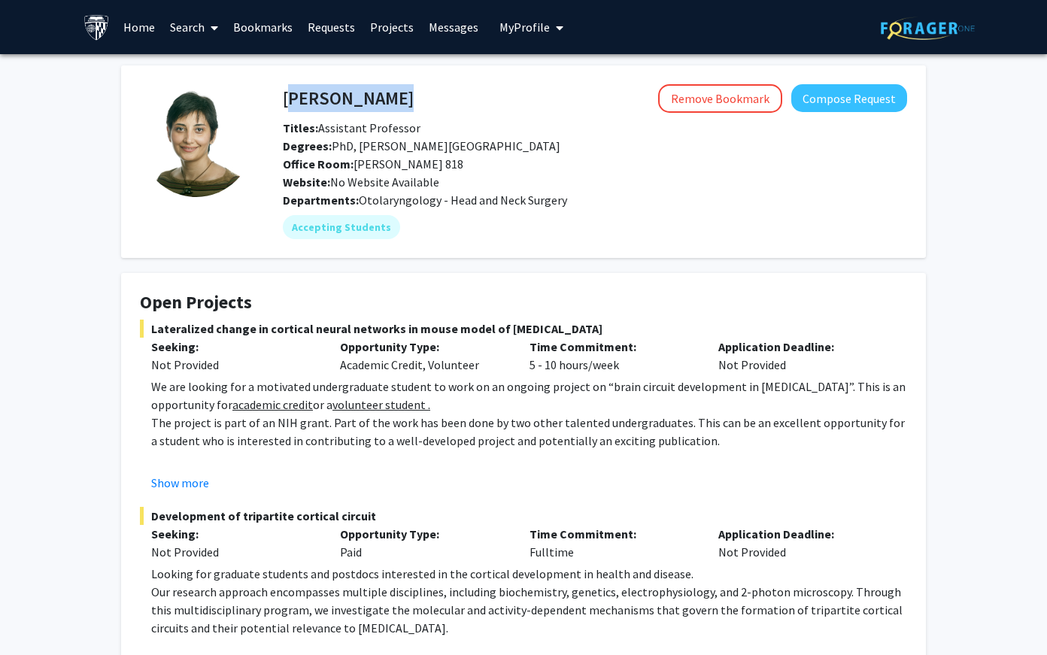
drag, startPoint x: 411, startPoint y: 111, endPoint x: 287, endPoint y: 91, distance: 126.5
click at [287, 91] on div "[PERSON_NAME] Remove Bookmark Compose Request" at bounding box center [595, 98] width 647 height 29
copy h4 "[PERSON_NAME]"
